Goal: Information Seeking & Learning: Learn about a topic

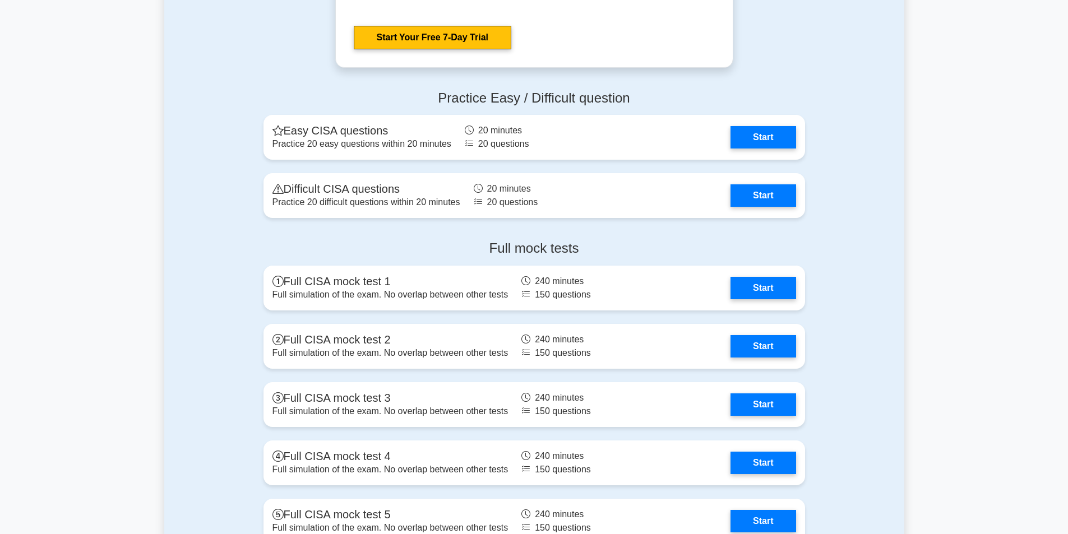
scroll to position [1568, 0]
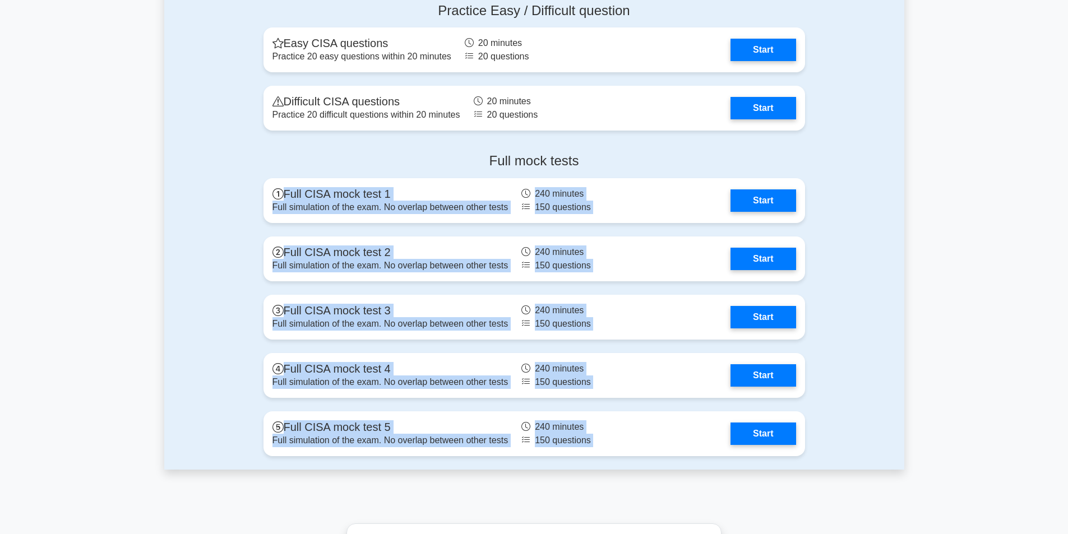
drag, startPoint x: 245, startPoint y: 186, endPoint x: 874, endPoint y: 437, distance: 676.8
click at [874, 437] on div "Full mock tests Full CISA mock test 1 Full simulation of the exam. No overlap b…" at bounding box center [534, 307] width 740 height 326
click at [866, 391] on div "Full mock tests Full CISA mock test 1 Full simulation of the exam. No overlap b…" at bounding box center [534, 307] width 740 height 326
drag, startPoint x: 234, startPoint y: 180, endPoint x: 872, endPoint y: 425, distance: 683.3
click at [872, 425] on div "Full mock tests Full CISA mock test 1 Full simulation of the exam. No overlap b…" at bounding box center [534, 307] width 740 height 326
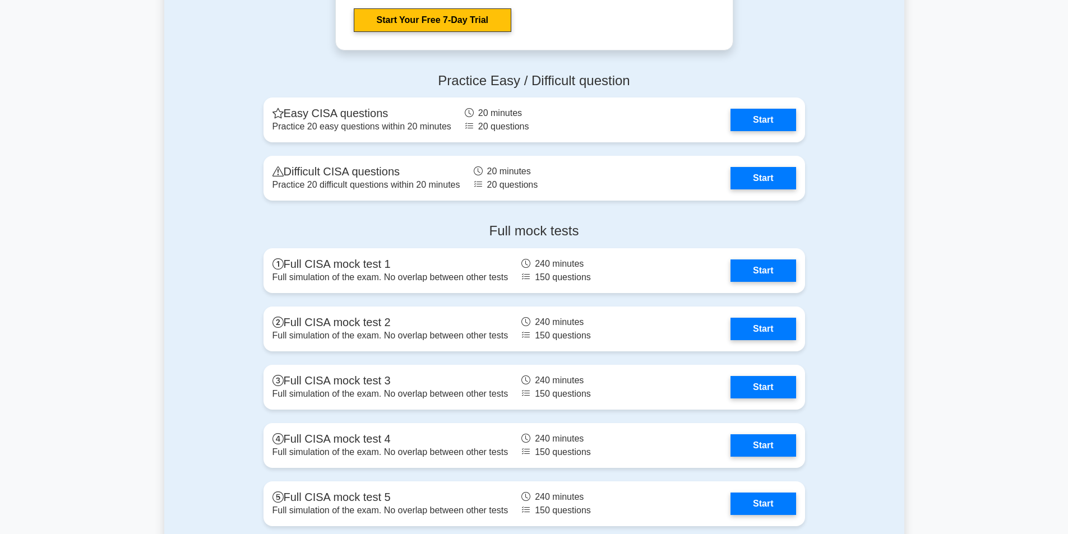
scroll to position [1489, 0]
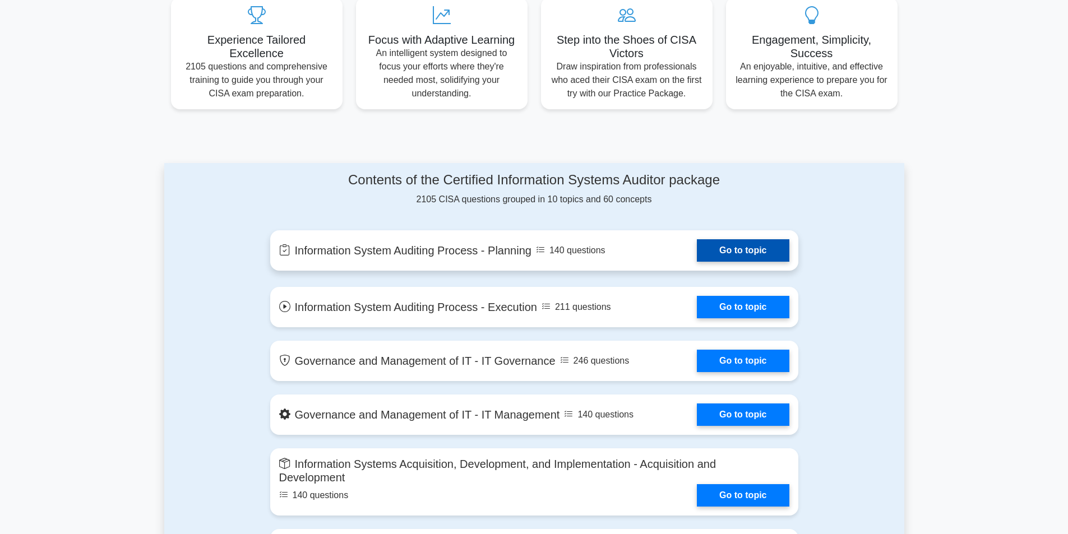
scroll to position [560, 0]
